Goal: Find specific page/section: Find specific page/section

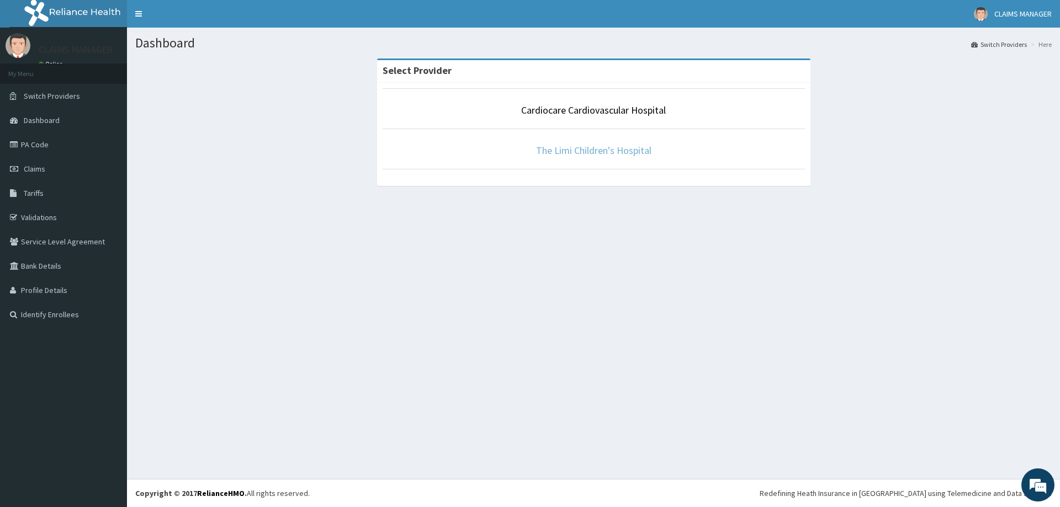
click at [595, 148] on link "The Limi Children's Hospital" at bounding box center [593, 150] width 115 height 13
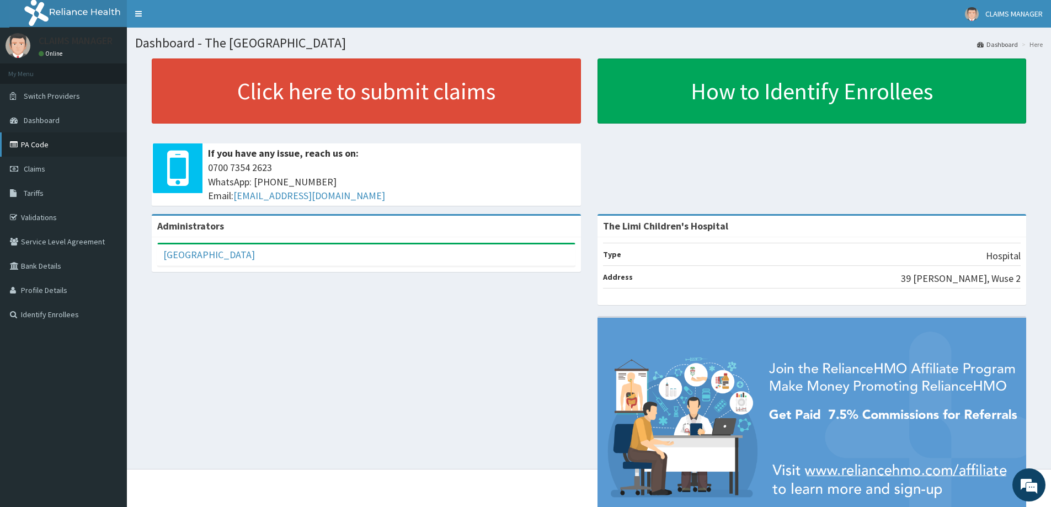
click at [25, 146] on link "PA Code" at bounding box center [63, 144] width 127 height 24
